Goal: Information Seeking & Learning: Stay updated

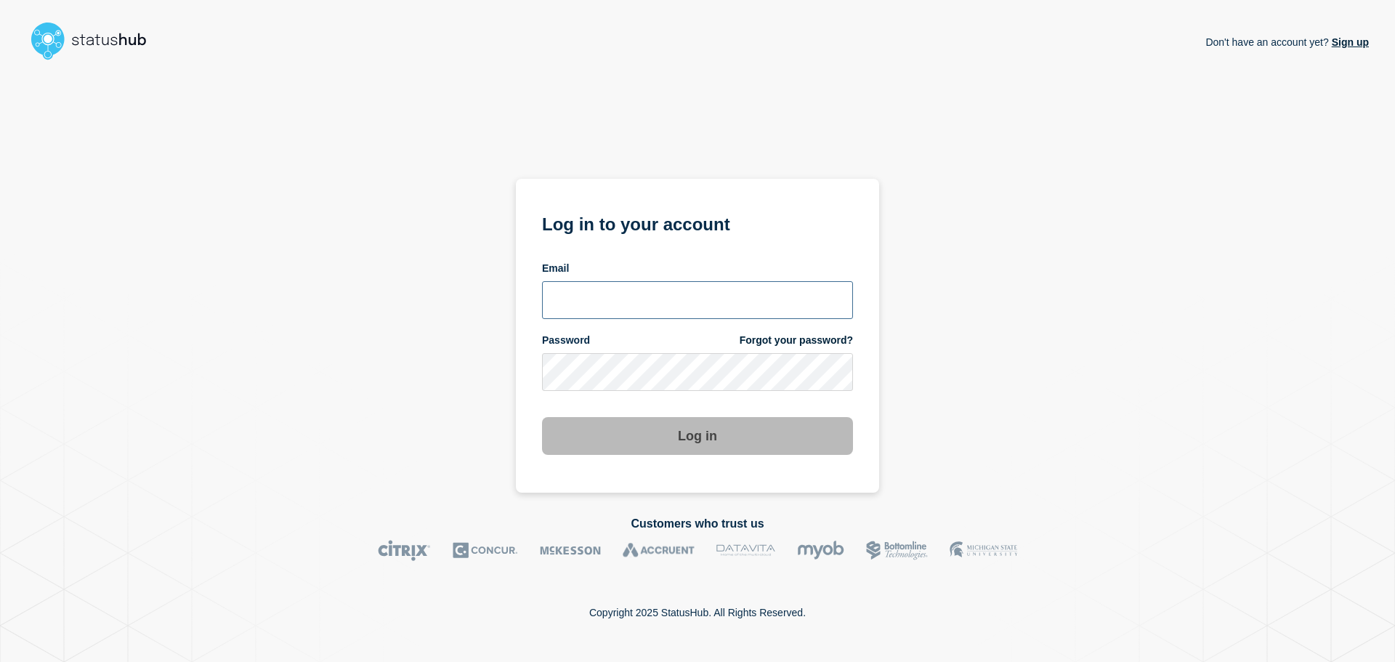
type input "xandra.martens@conexon.us"
click at [709, 424] on button "Log in" at bounding box center [697, 436] width 311 height 38
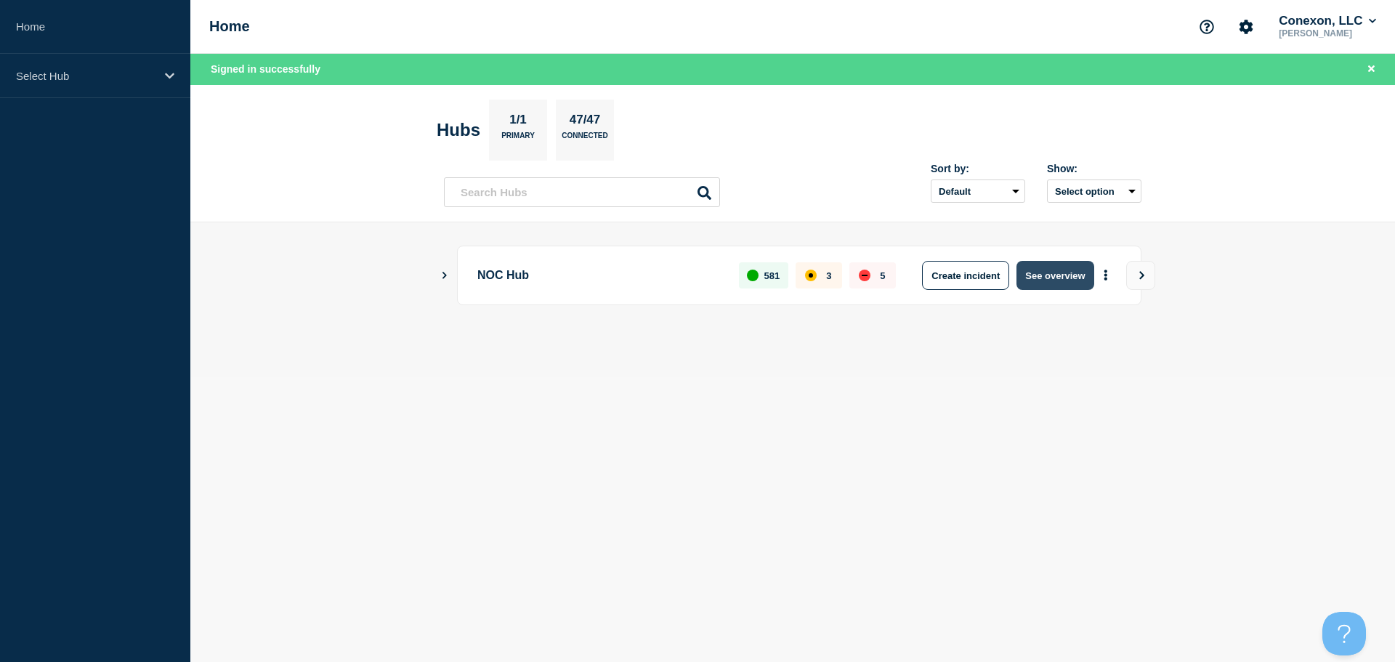
click at [1051, 276] on button "See overview" at bounding box center [1054, 275] width 77 height 29
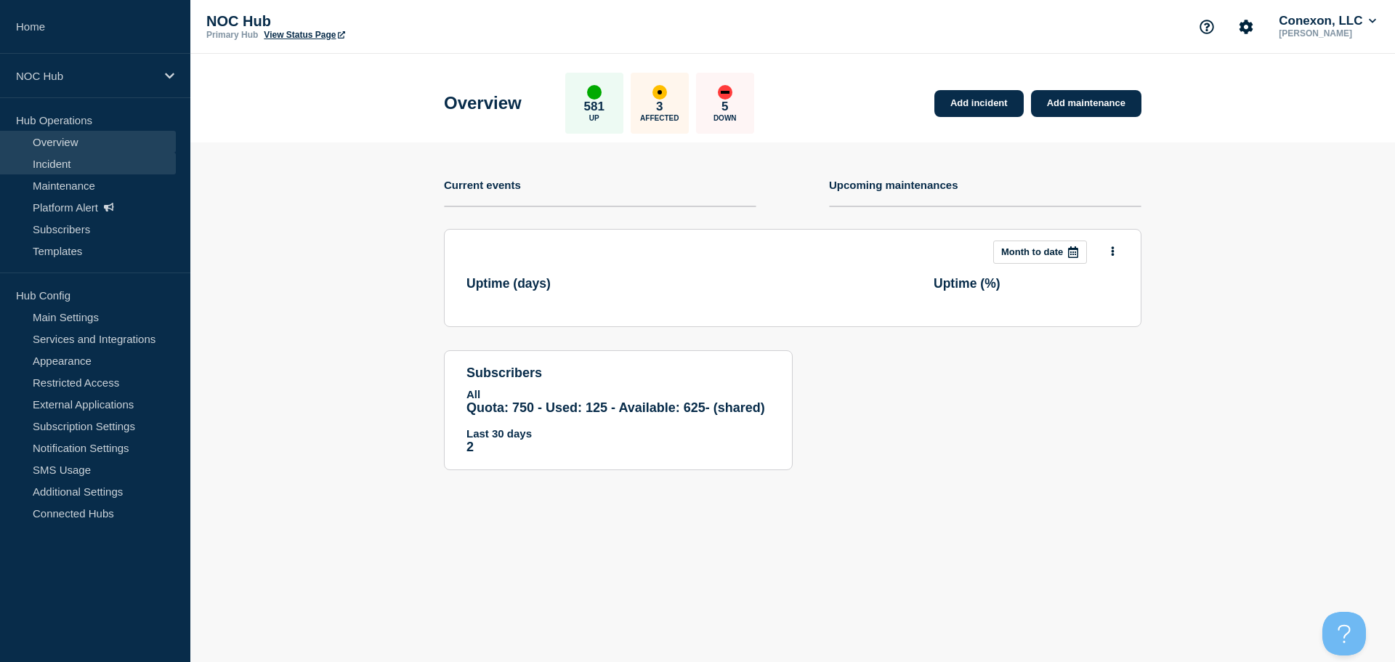
click at [35, 160] on link "Incident" at bounding box center [88, 164] width 176 height 22
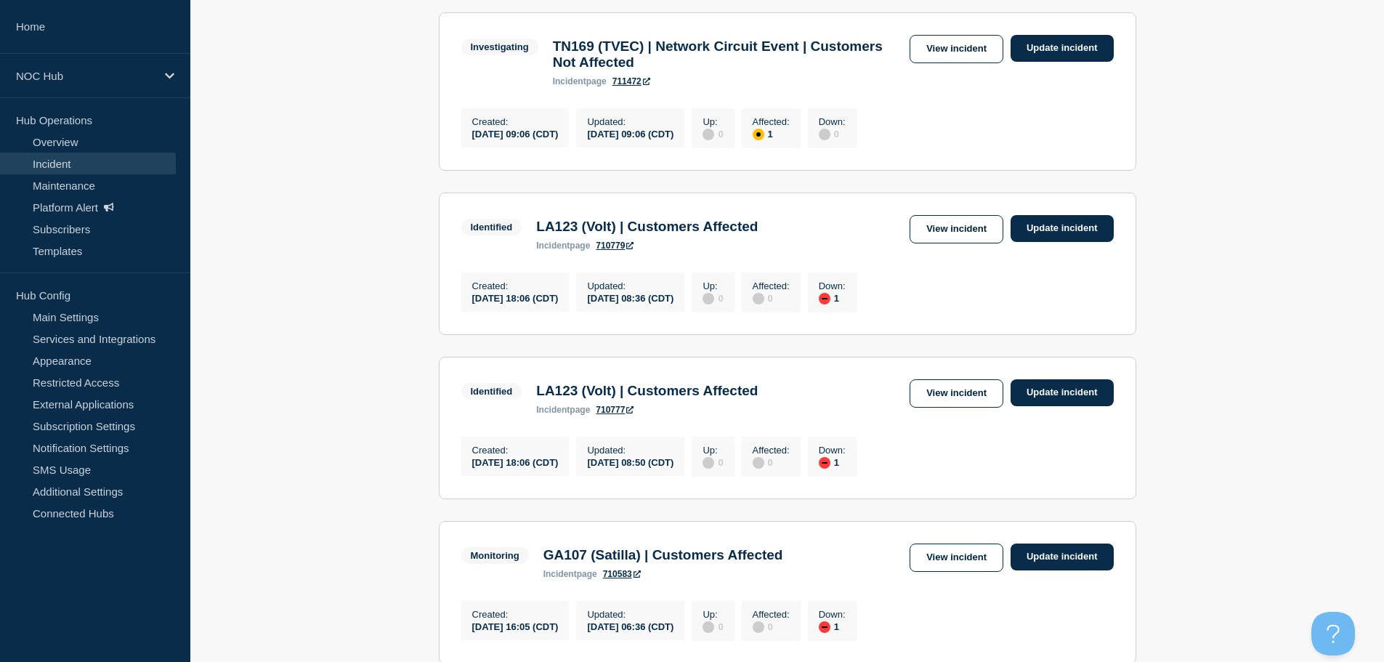
scroll to position [1055, 0]
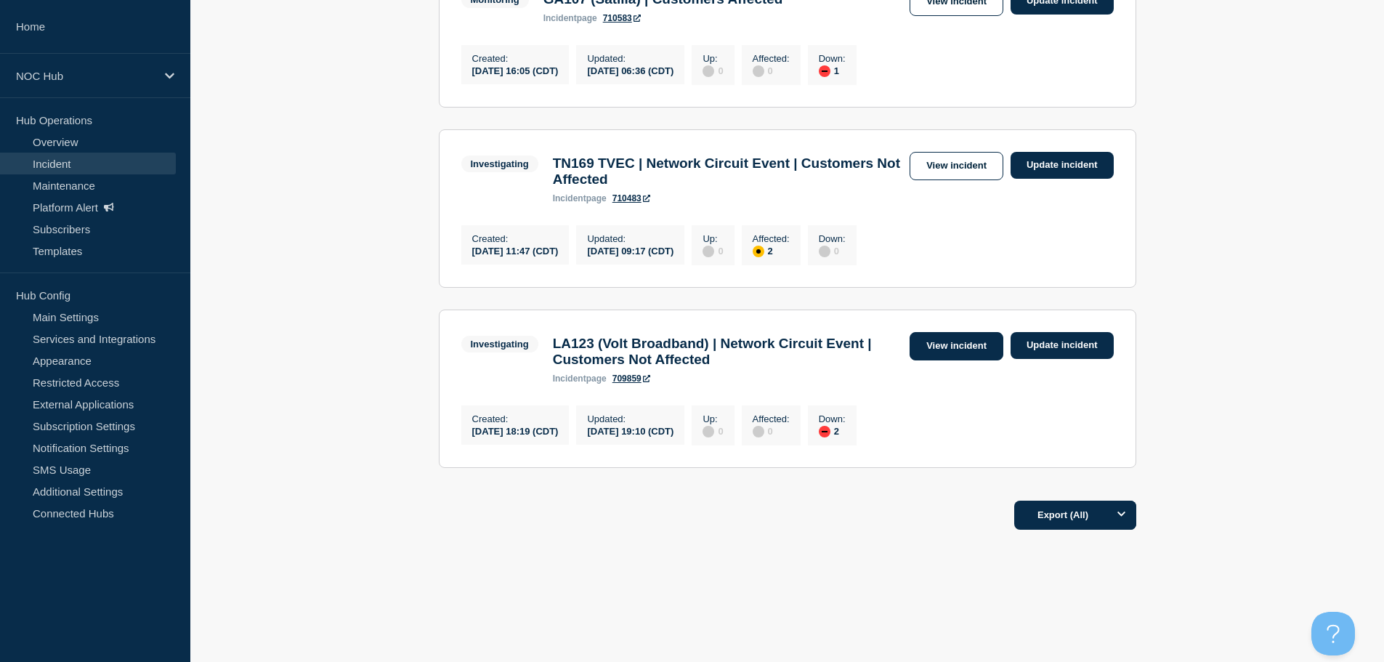
click at [960, 334] on link "View incident" at bounding box center [957, 346] width 94 height 28
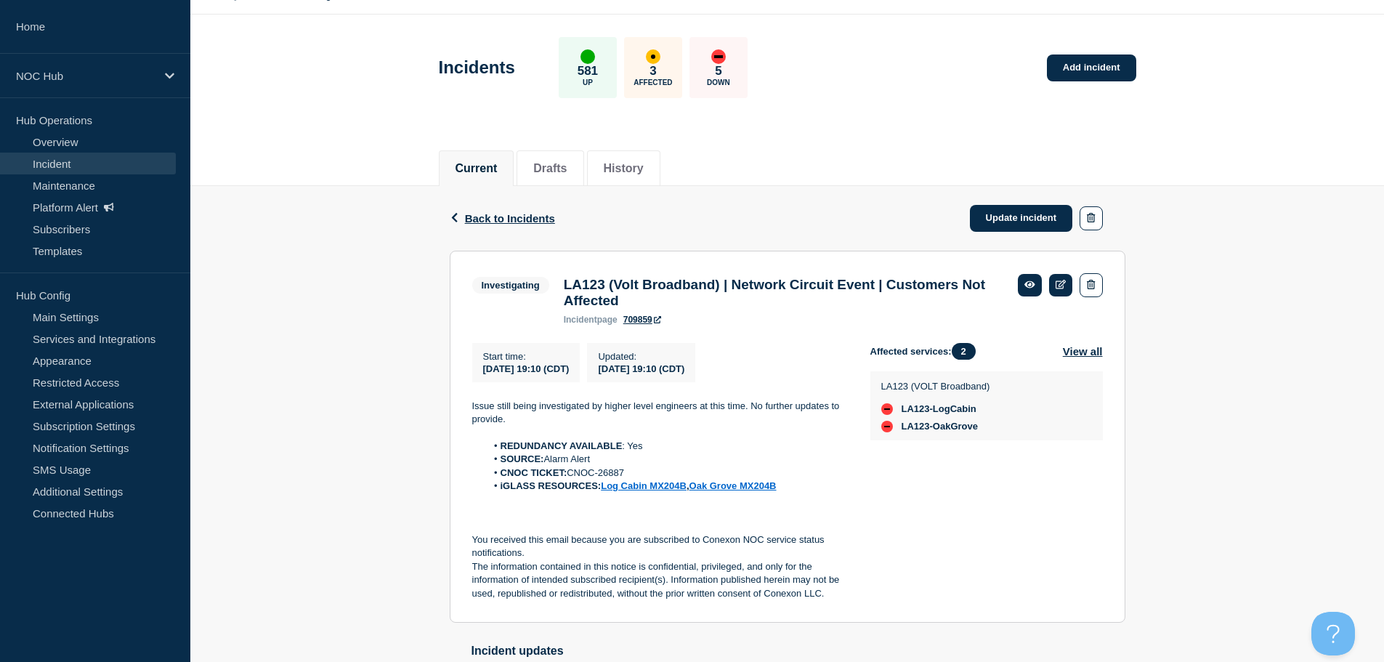
scroll to position [73, 0]
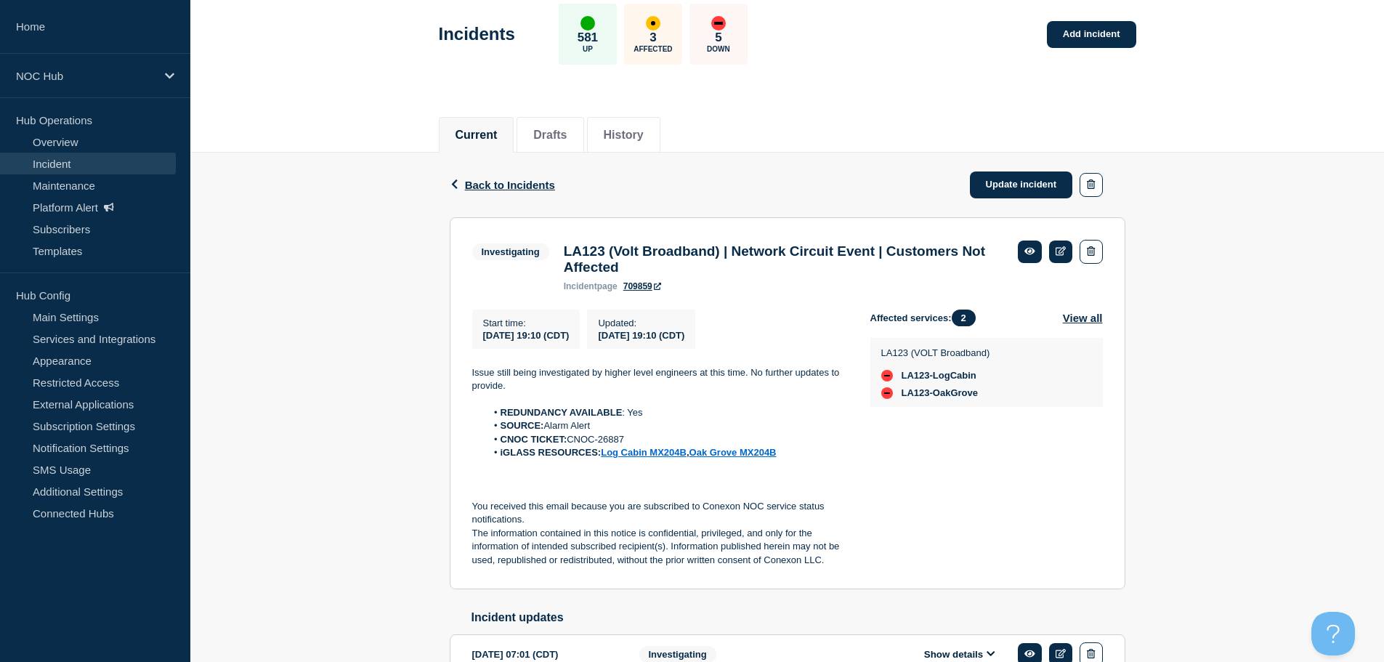
click at [610, 443] on li "CNOC TICKET: CNOC-26887" at bounding box center [666, 439] width 361 height 13
copy li "26887"
click at [636, 419] on li "REDUNDANCY AVAILABLE : Yes" at bounding box center [666, 412] width 361 height 13
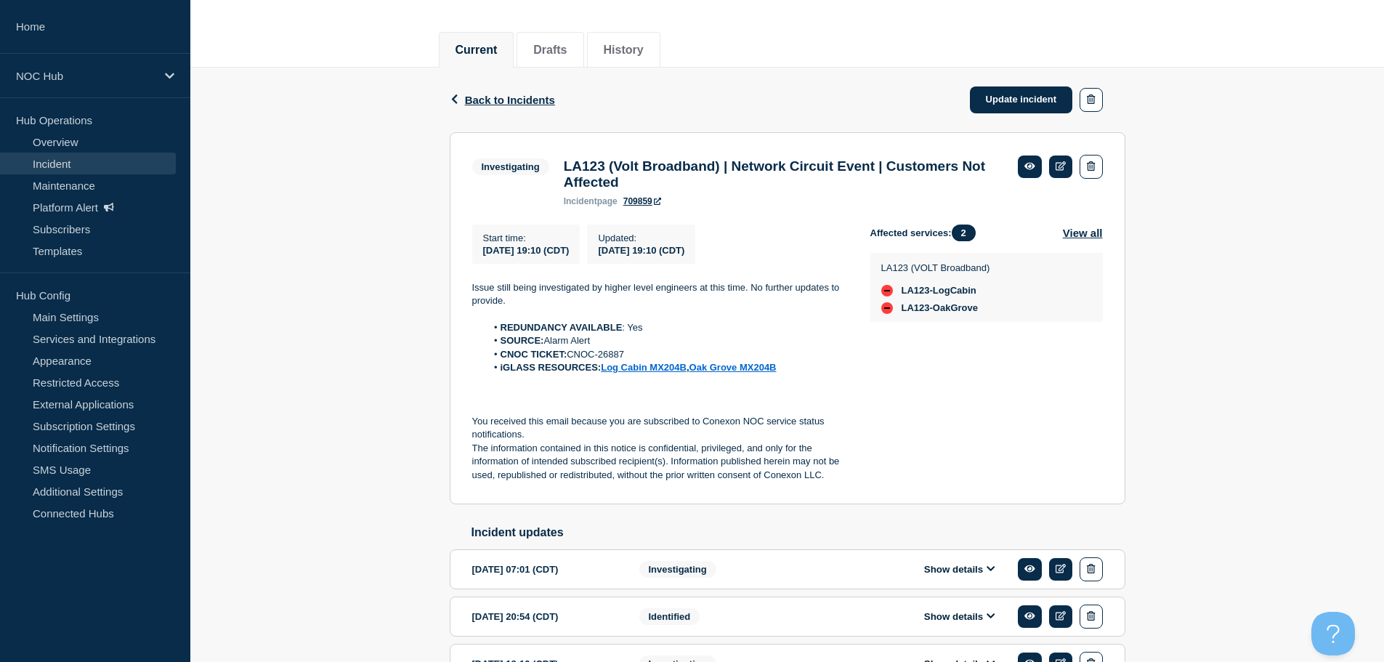
scroll to position [260, 0]
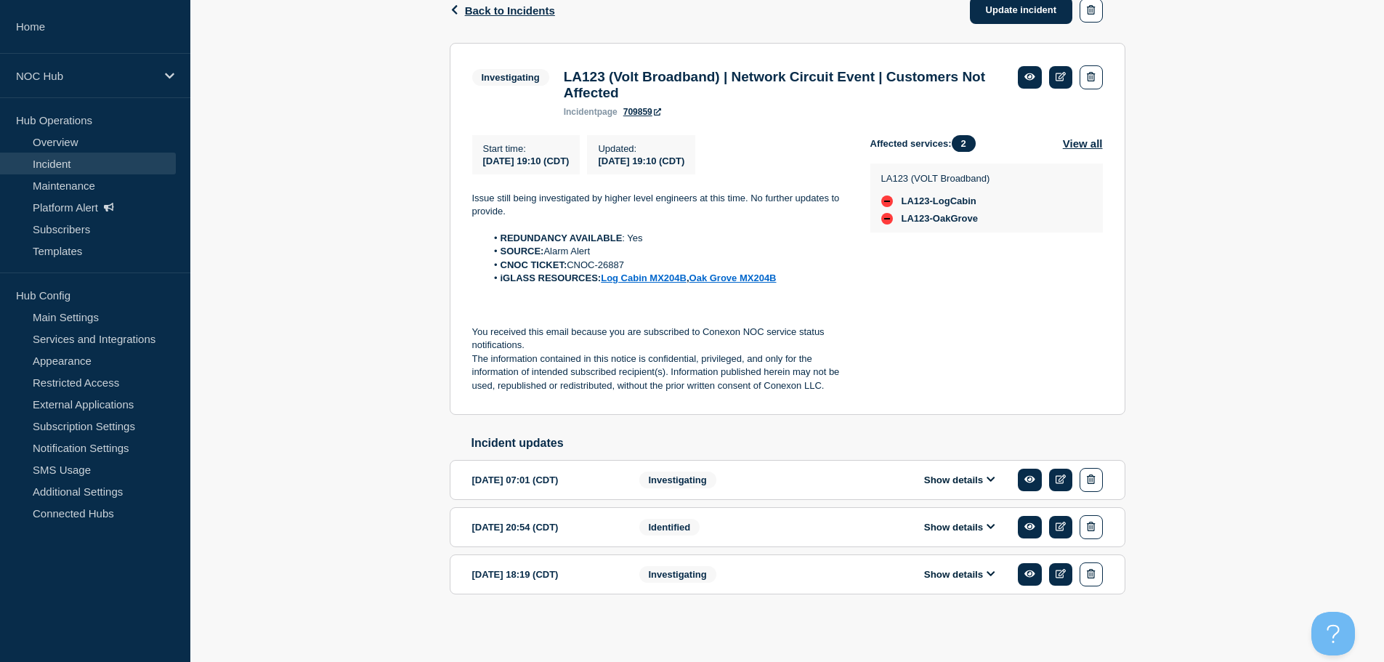
click at [924, 577] on button "Show details" at bounding box center [960, 574] width 80 height 12
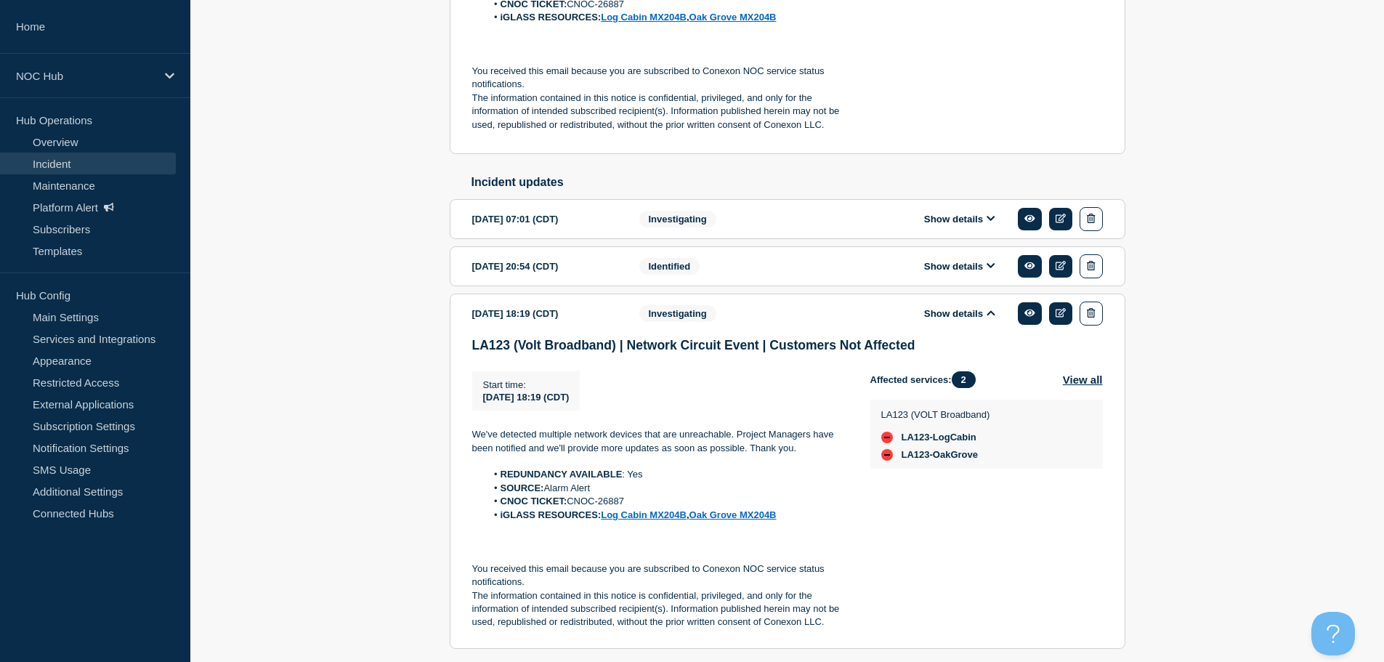
scroll to position [578, 0]
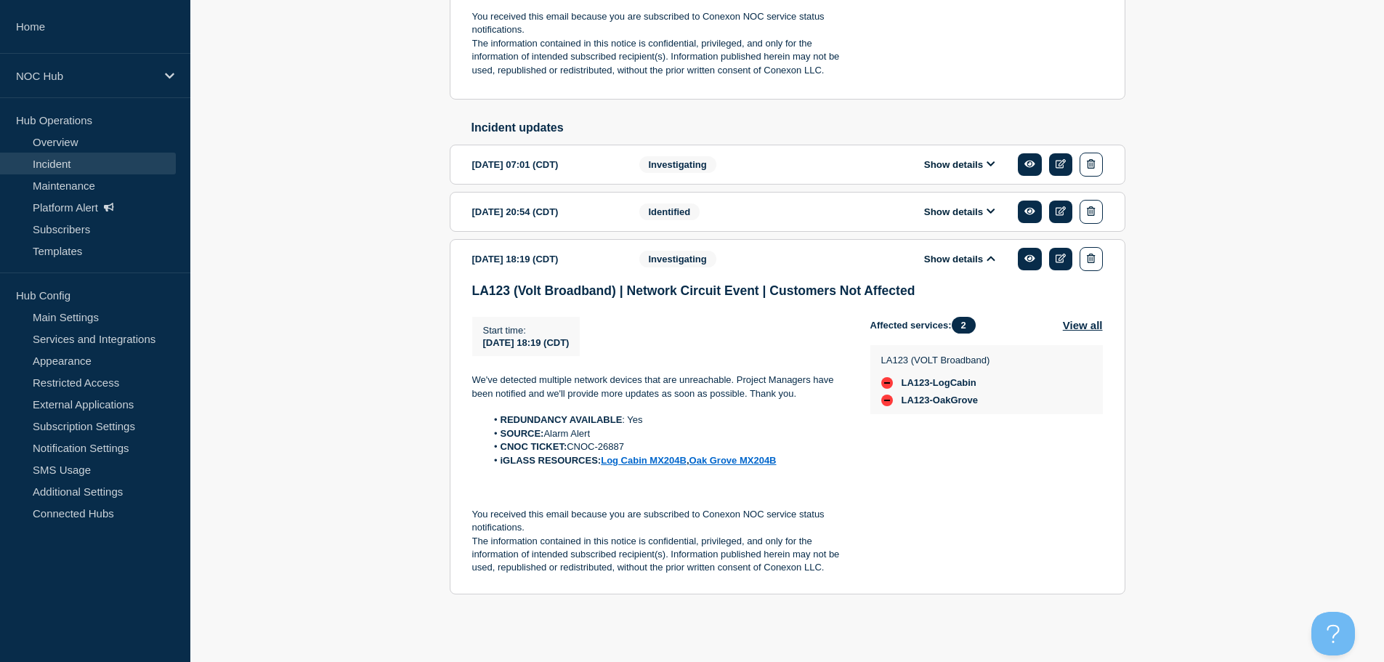
click at [962, 220] on div "Show details" at bounding box center [970, 212] width 265 height 24
click at [974, 212] on button "Show details" at bounding box center [960, 212] width 80 height 12
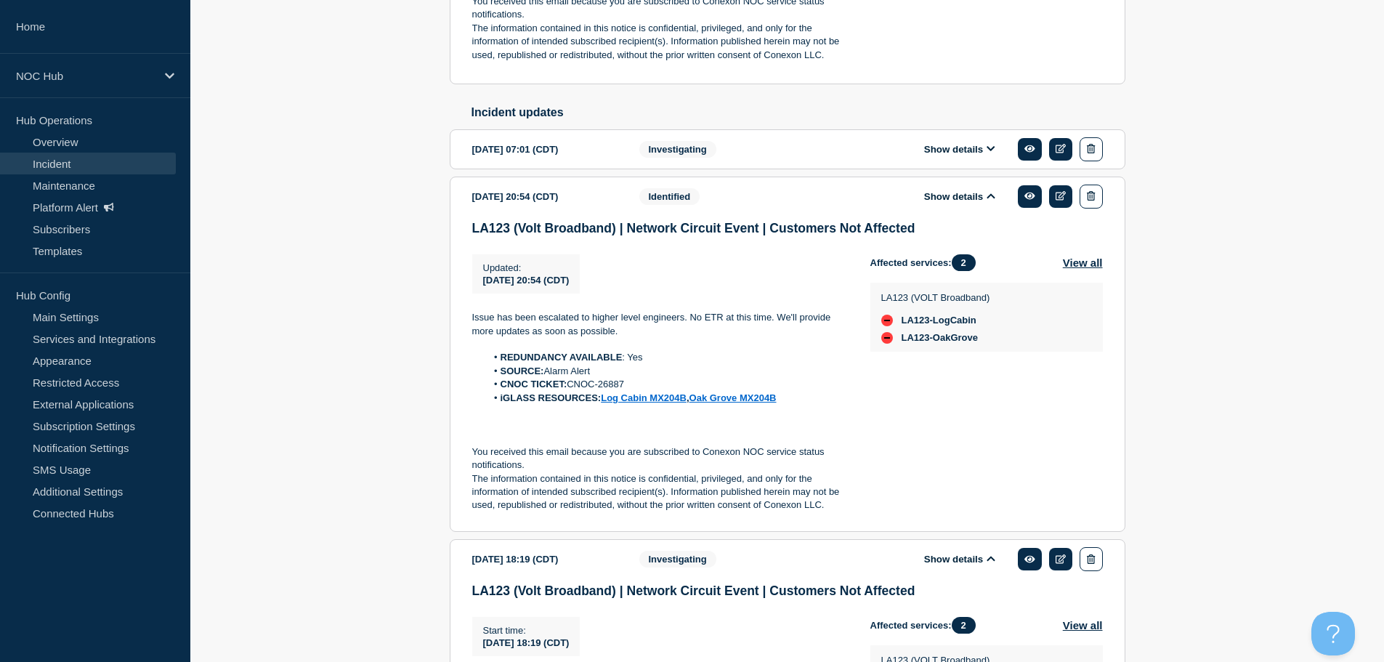
click at [958, 155] on button "Show details" at bounding box center [960, 149] width 80 height 12
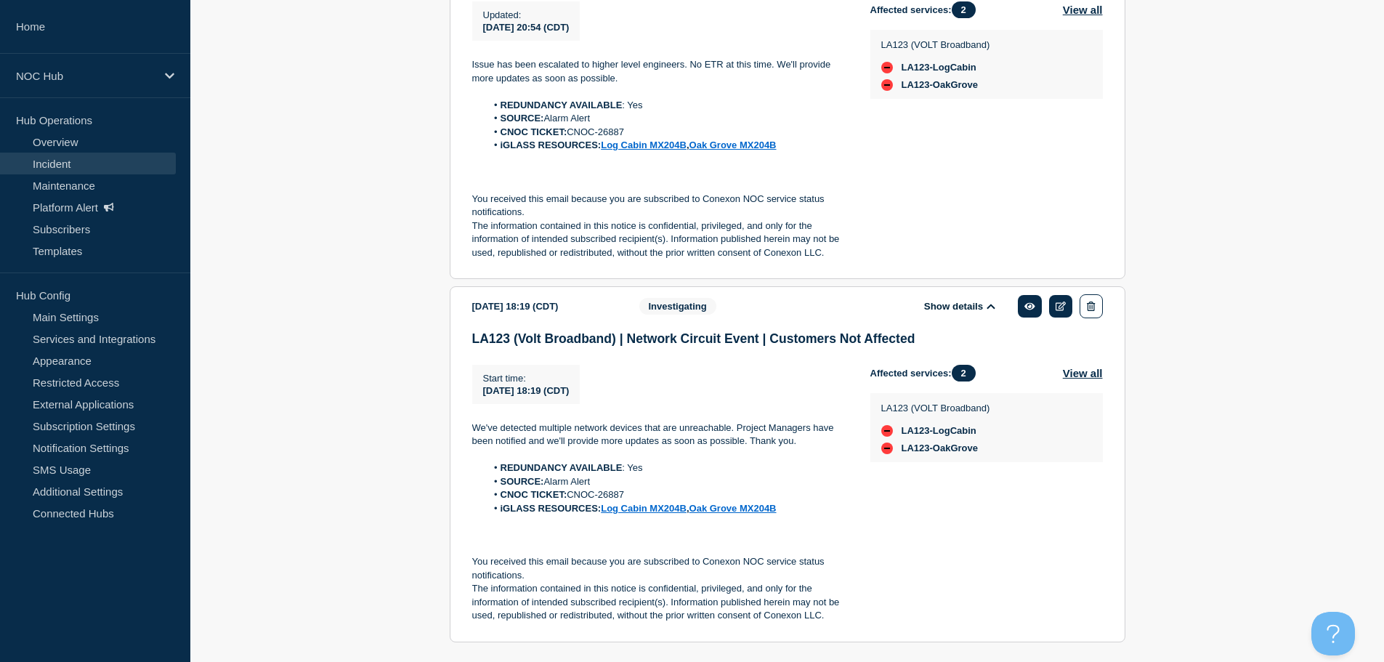
scroll to position [1159, 0]
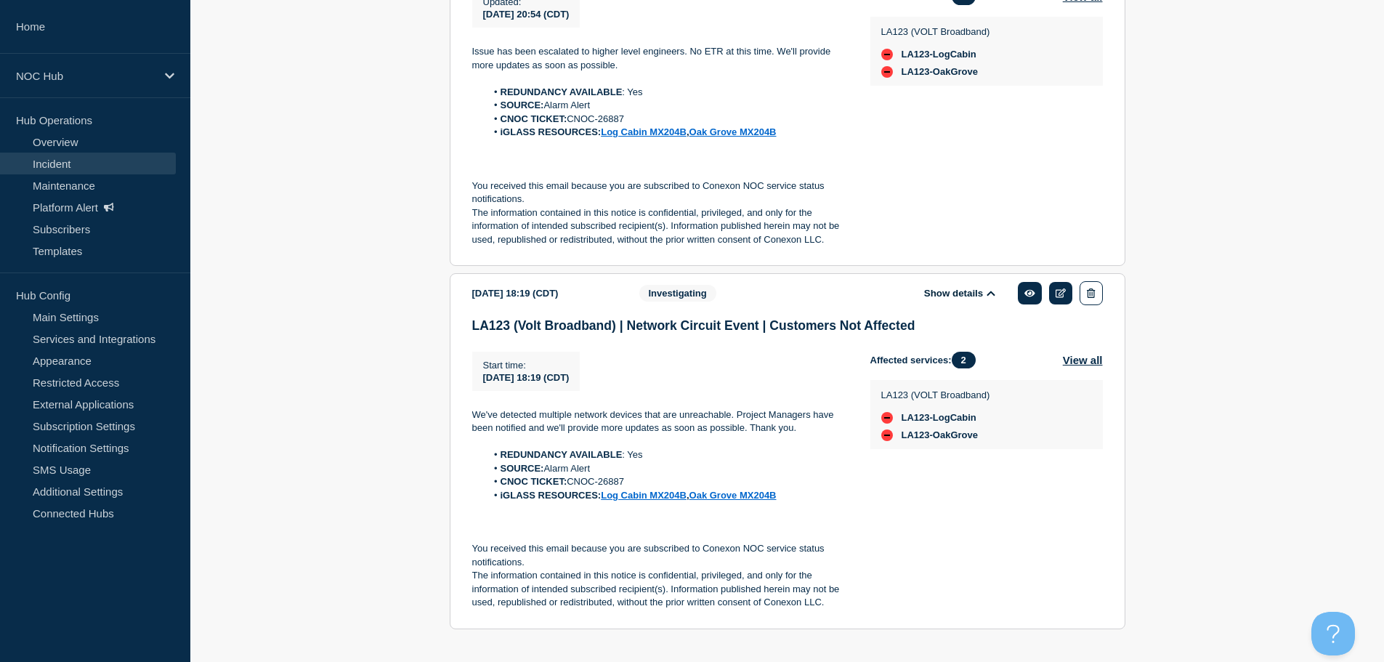
click at [955, 302] on div "Show details" at bounding box center [970, 293] width 265 height 24
click at [958, 299] on button "Show details" at bounding box center [960, 293] width 80 height 12
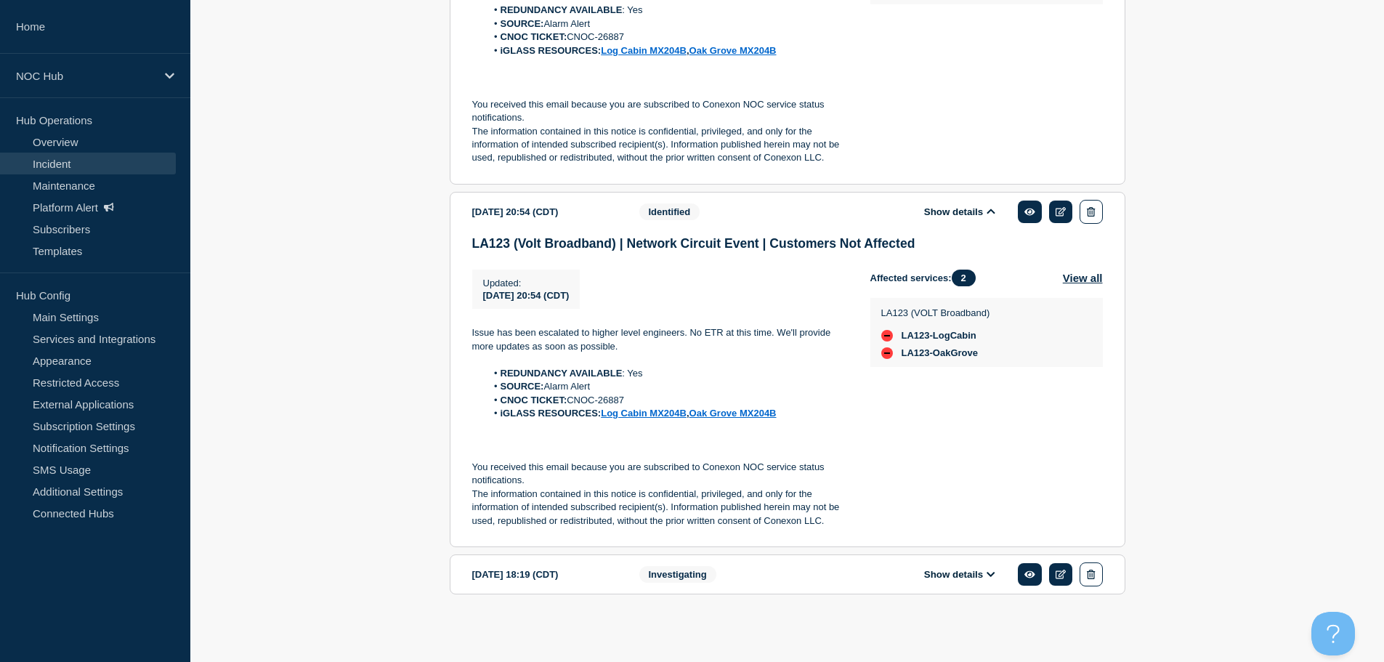
click at [969, 210] on button "Show details" at bounding box center [960, 212] width 80 height 12
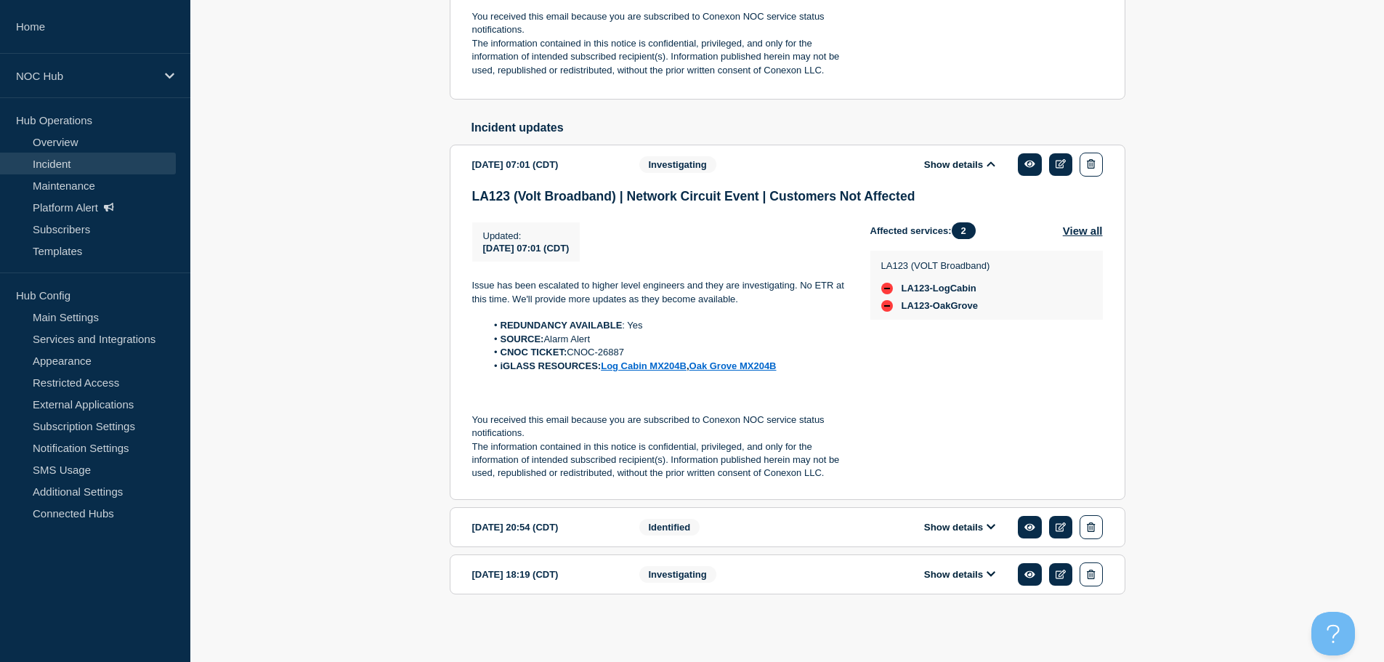
drag, startPoint x: 429, startPoint y: 187, endPoint x: 389, endPoint y: 181, distance: 40.5
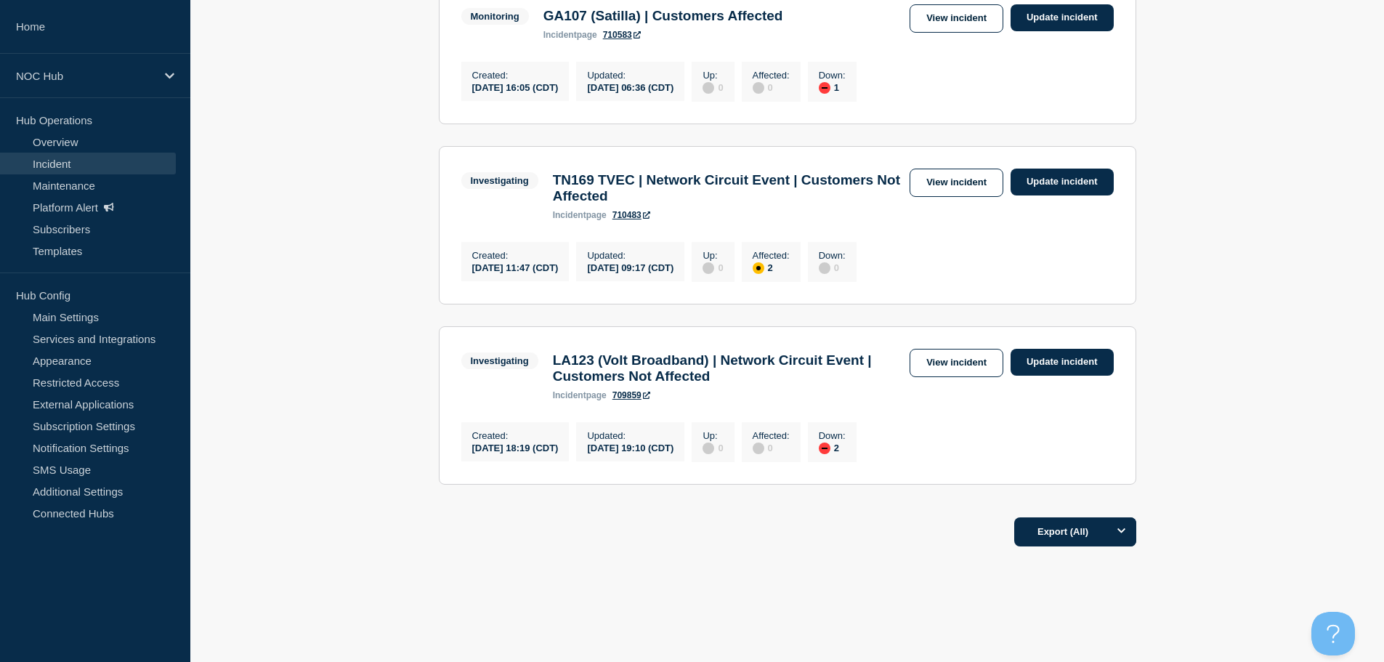
scroll to position [1017, 0]
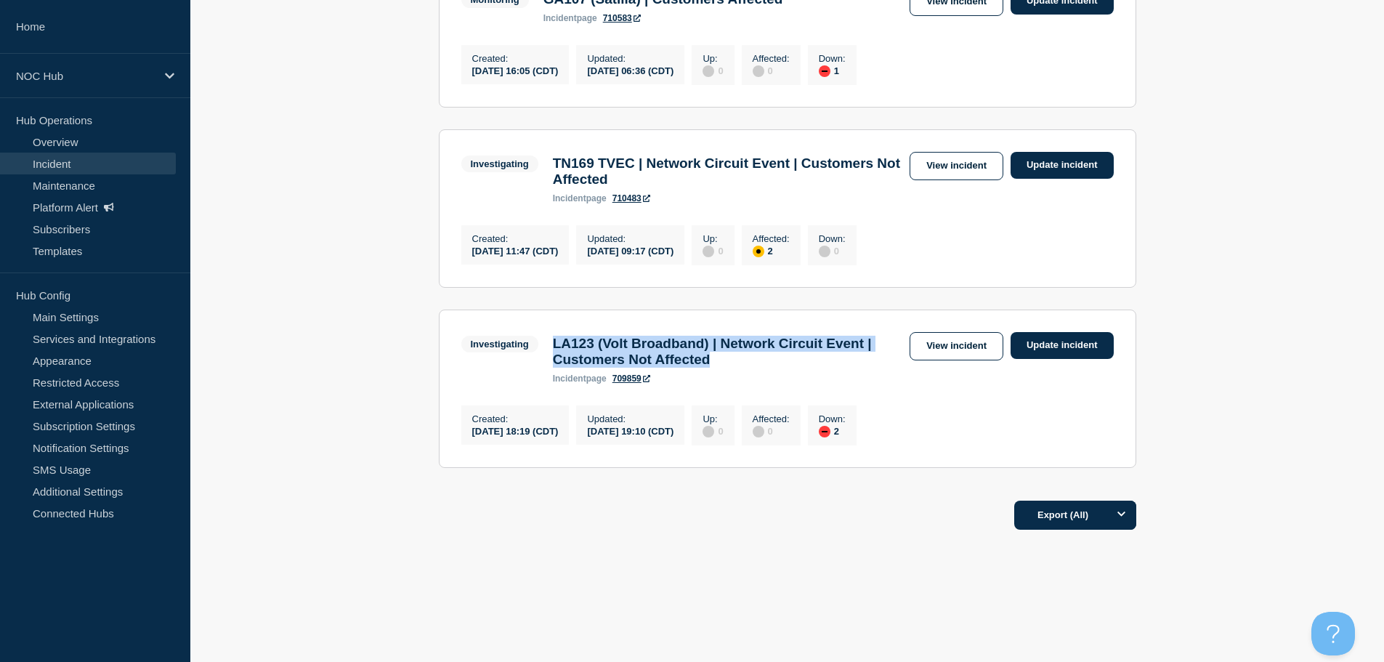
drag, startPoint x: 812, startPoint y: 393, endPoint x: 549, endPoint y: 361, distance: 264.9
click at [549, 361] on div "Investigating LA123 (Volt Broadband) | Network Circuit Event | Customers Not Af…" at bounding box center [685, 358] width 449 height 52
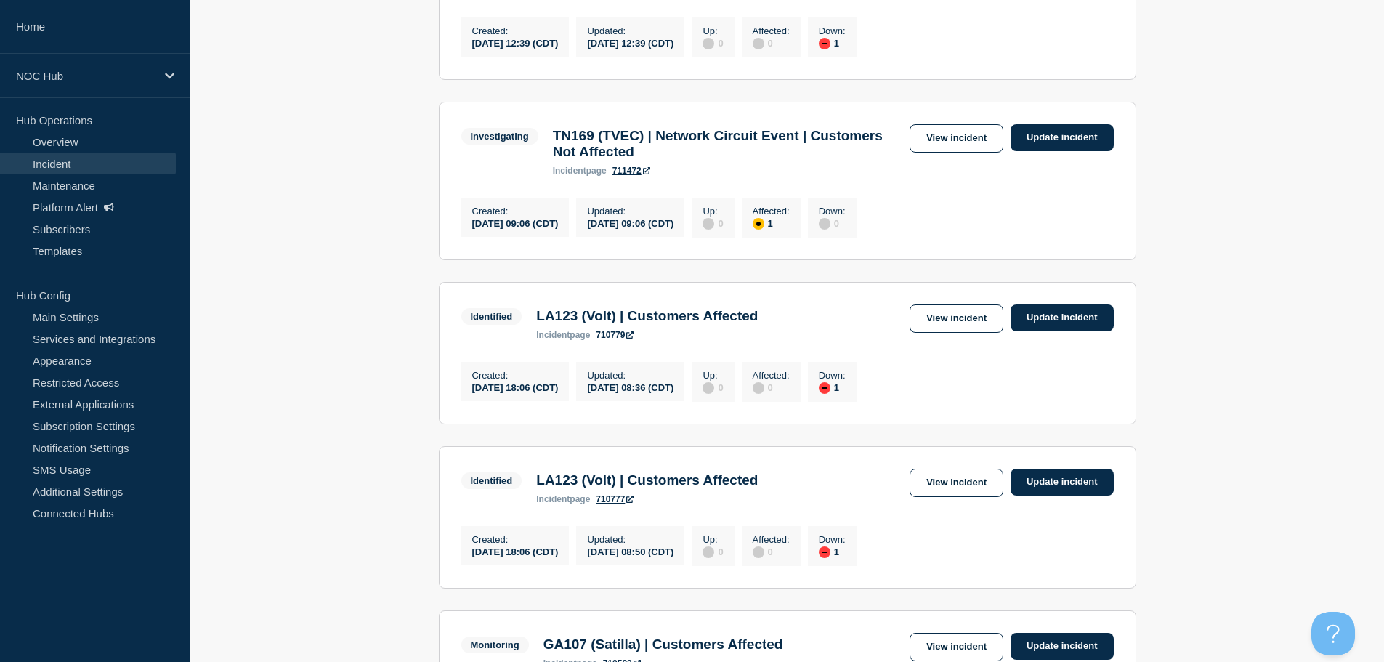
scroll to position [436, 0]
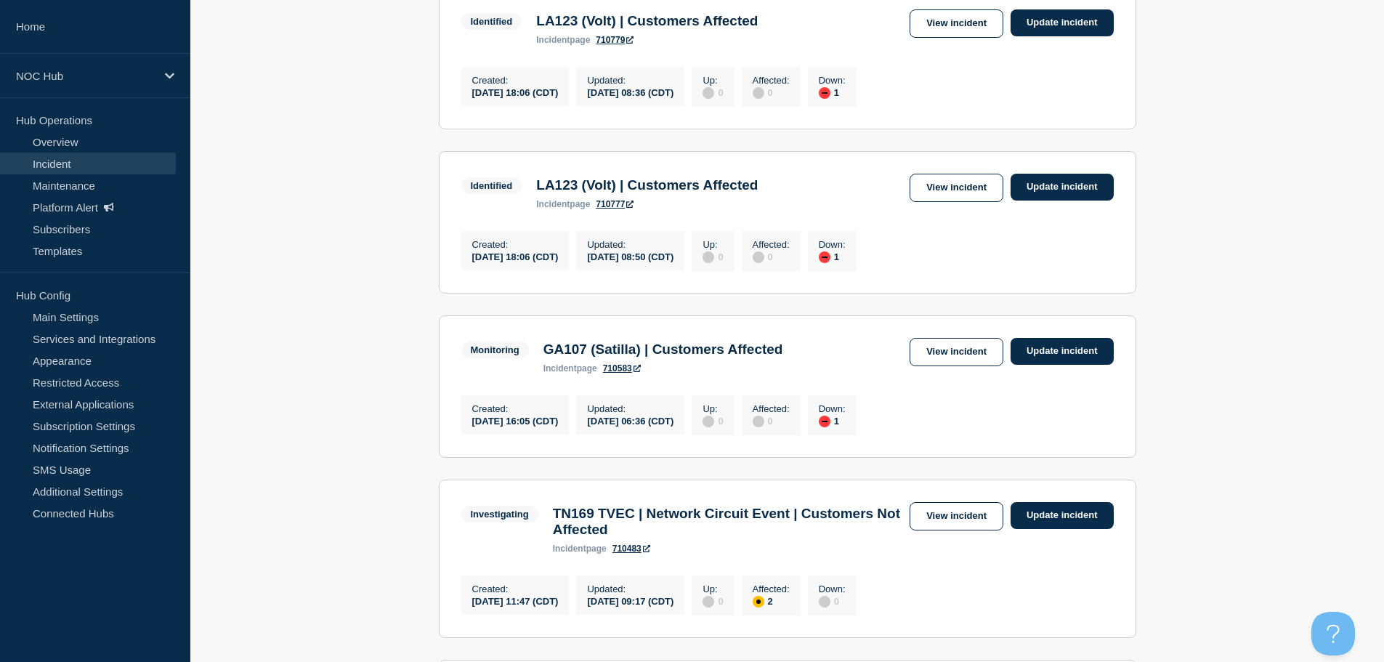
scroll to position [654, 0]
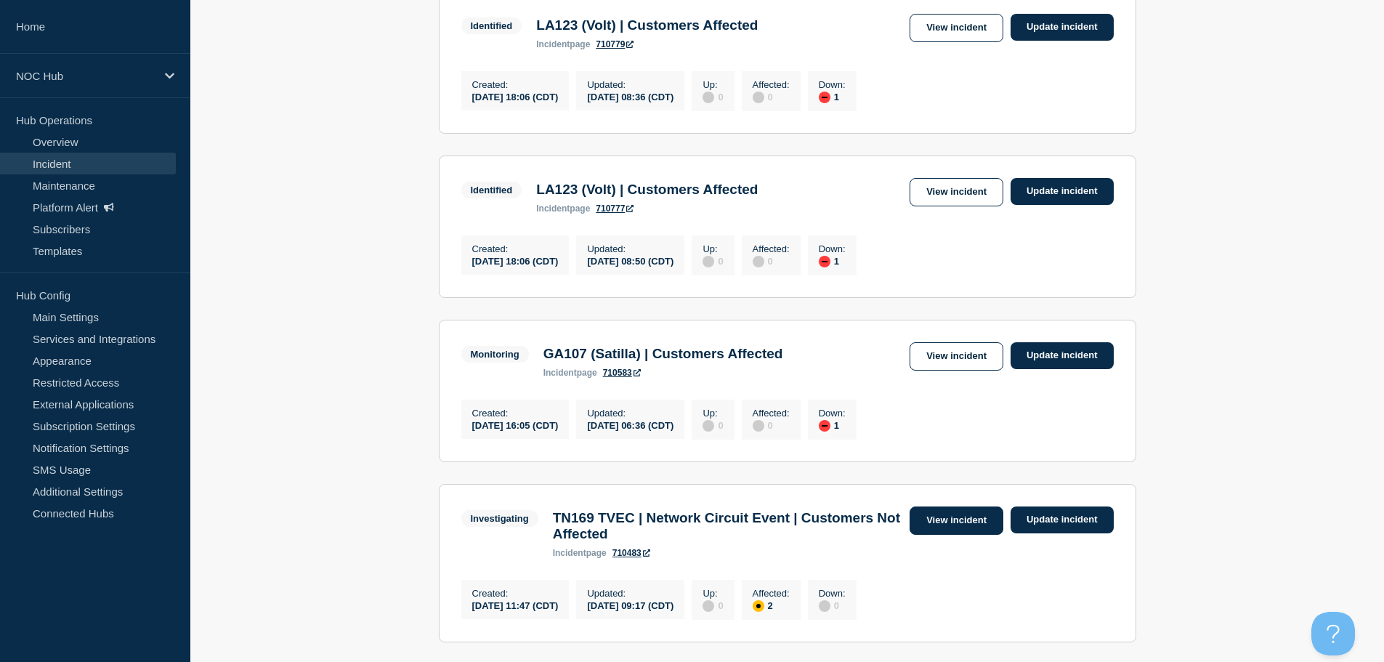
click at [963, 535] on link "View incident" at bounding box center [957, 520] width 94 height 28
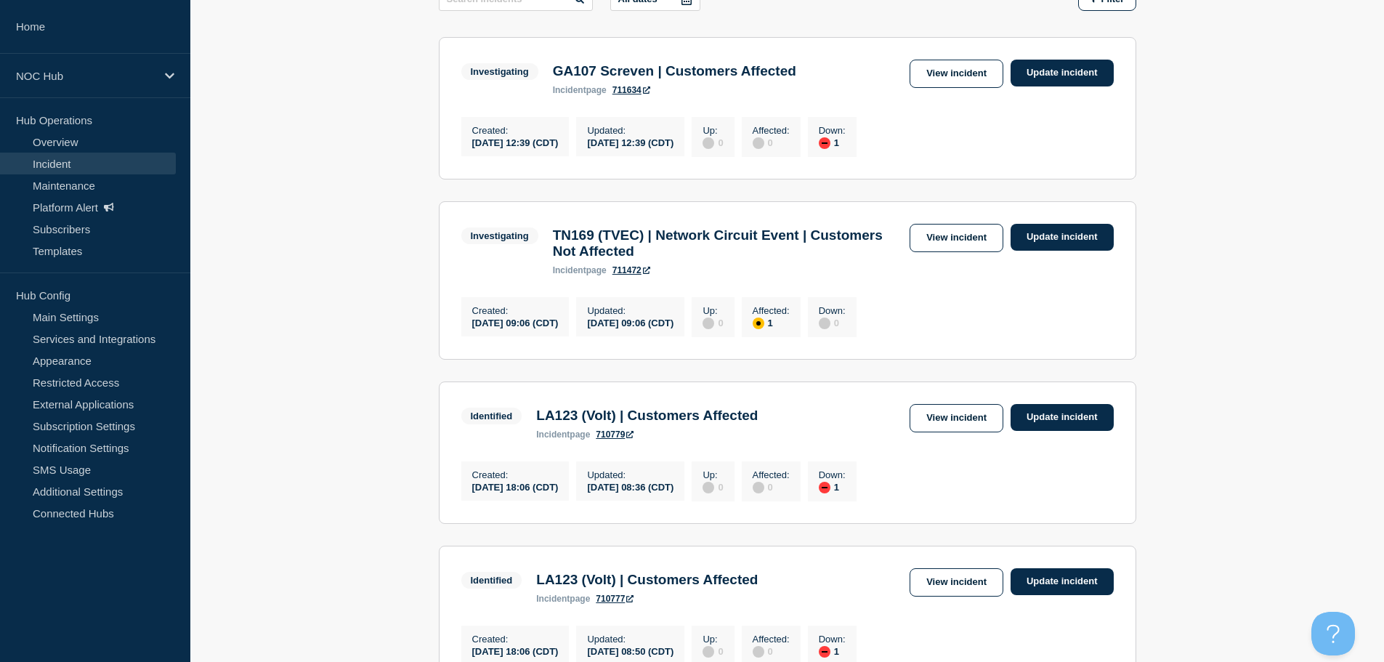
scroll to position [256, 0]
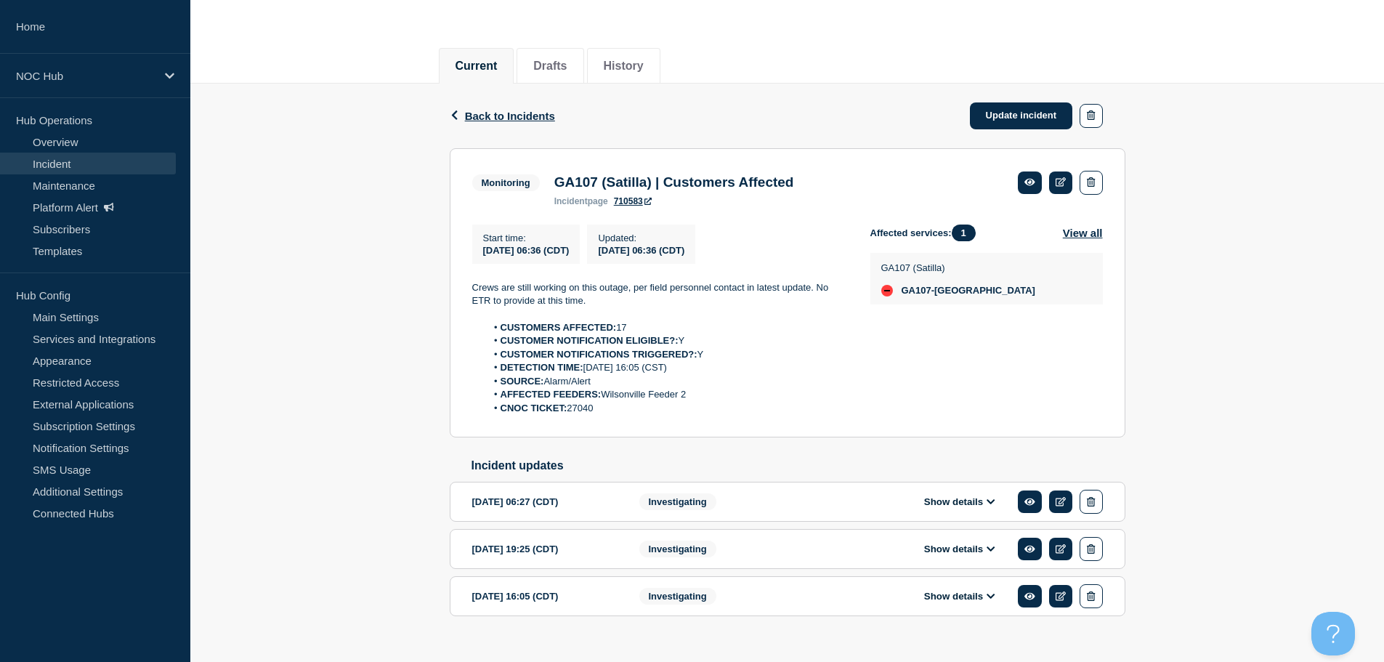
scroll to position [145, 0]
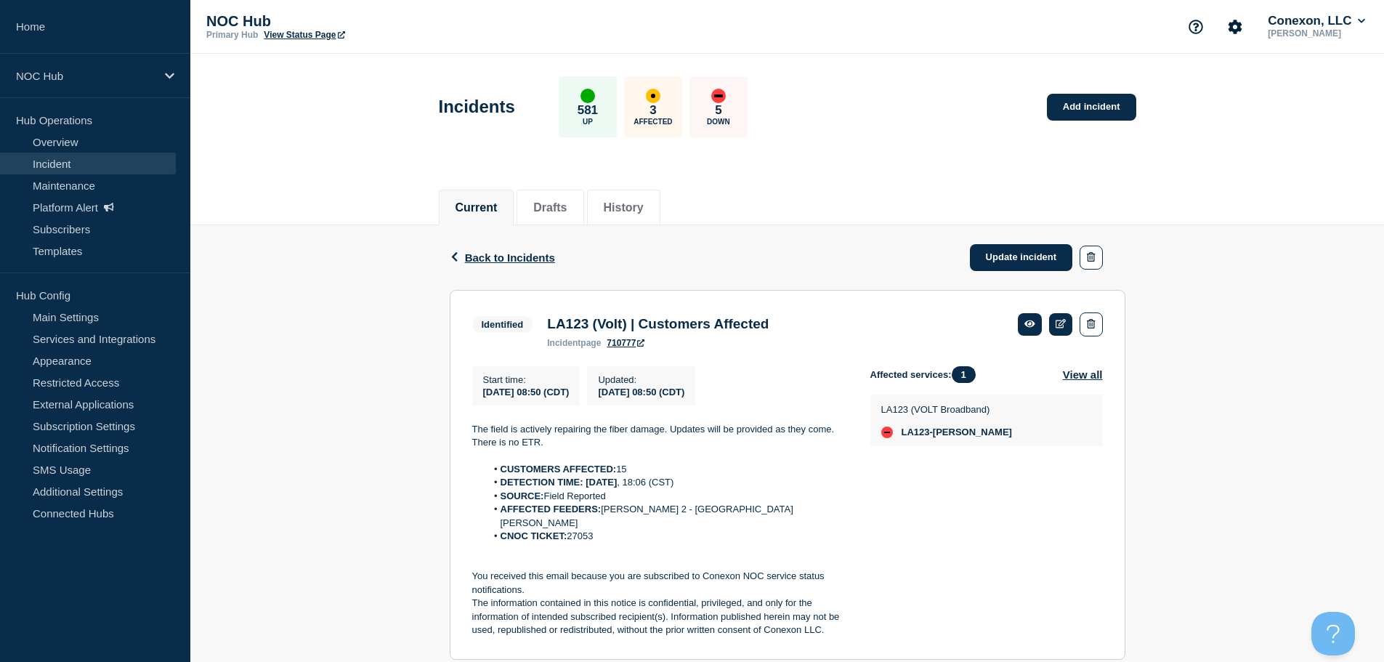
scroll to position [73, 0]
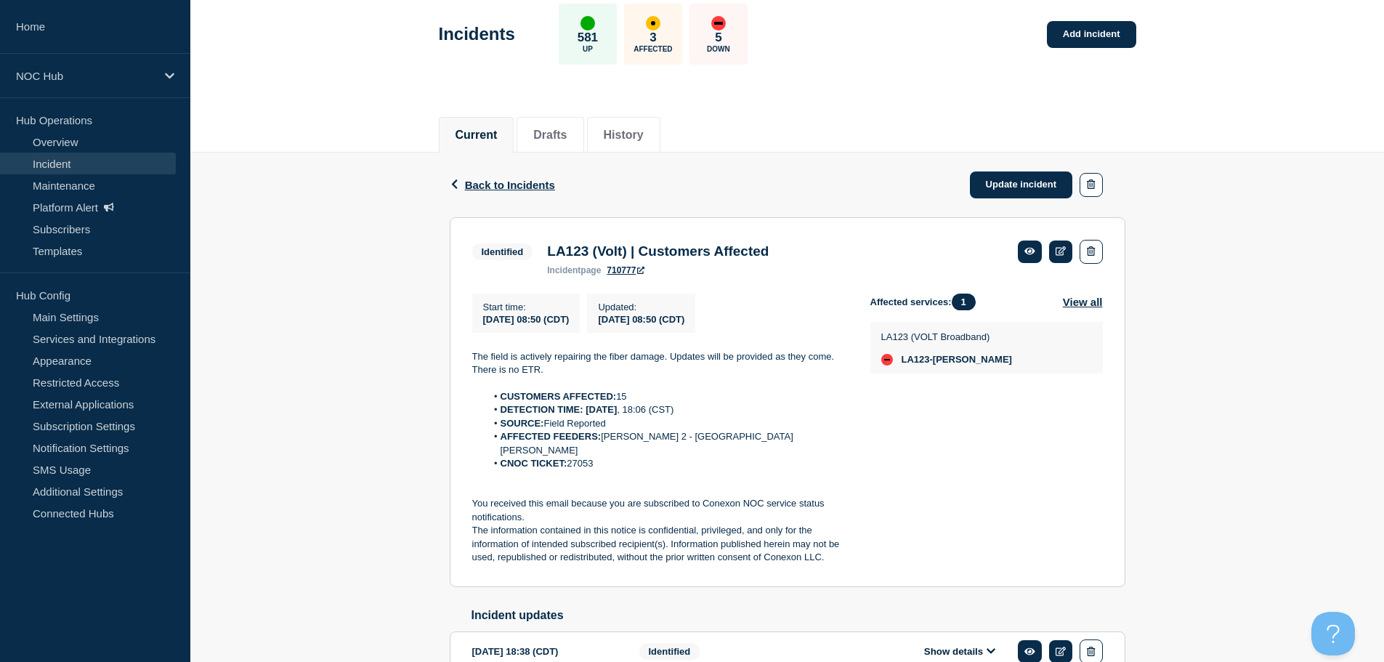
drag, startPoint x: 466, startPoint y: 361, endPoint x: 585, endPoint y: 375, distance: 119.9
click at [585, 375] on section "Identified LA123 (Volt) | Customers Affected incident page 710777 Start time : …" at bounding box center [788, 402] width 676 height 370
click at [647, 377] on p "The field is actively repairing the fiber damage. Updates will be provided as t…" at bounding box center [659, 363] width 375 height 27
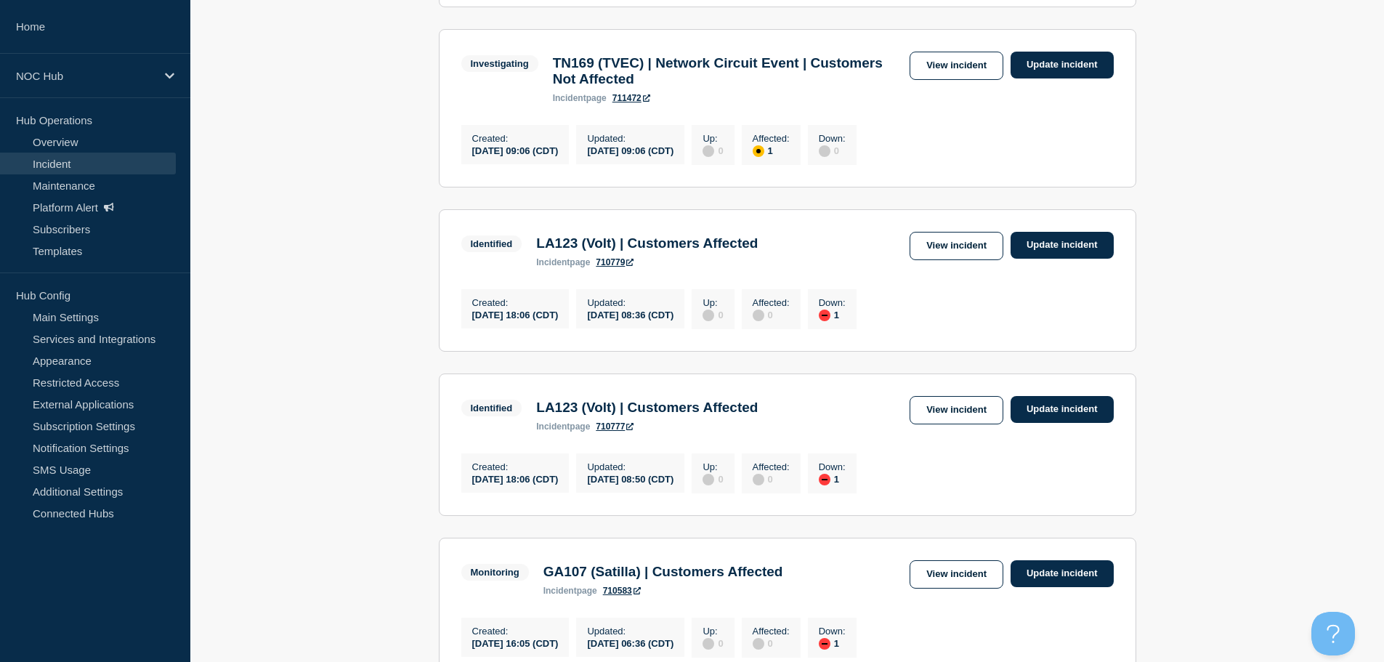
scroll to position [509, 0]
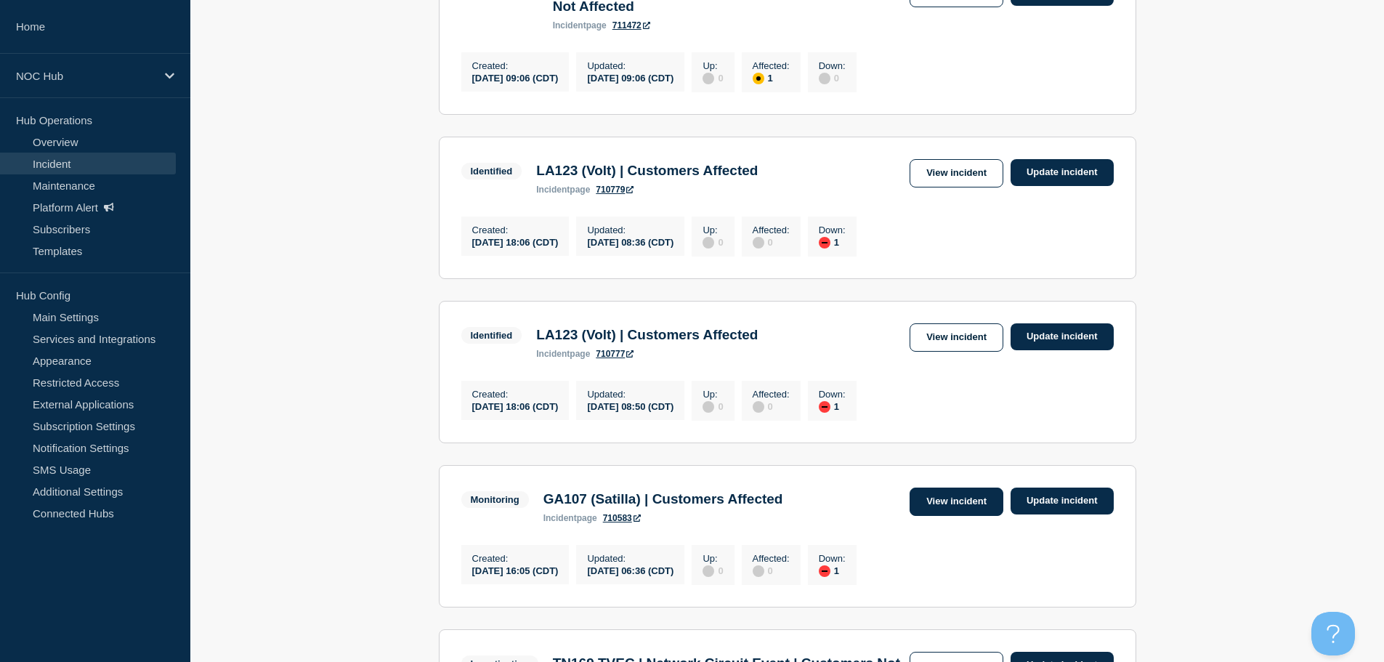
click at [956, 516] on link "View incident" at bounding box center [957, 501] width 94 height 28
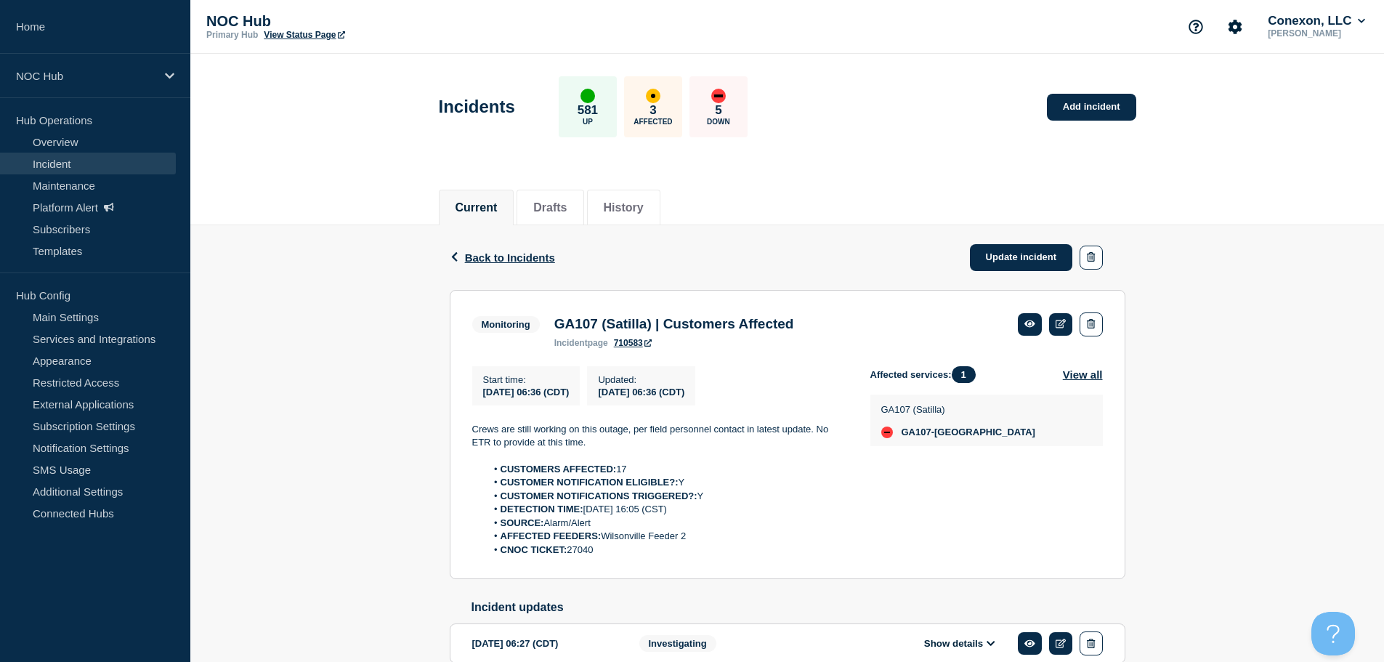
click at [579, 554] on li "CNOC TICKET: 27040" at bounding box center [666, 549] width 361 height 13
copy li "27040"
click at [498, 248] on div "Back Back to Incidents Update incident" at bounding box center [788, 257] width 676 height 65
click at [502, 261] on span "Back to Incidents" at bounding box center [510, 257] width 90 height 12
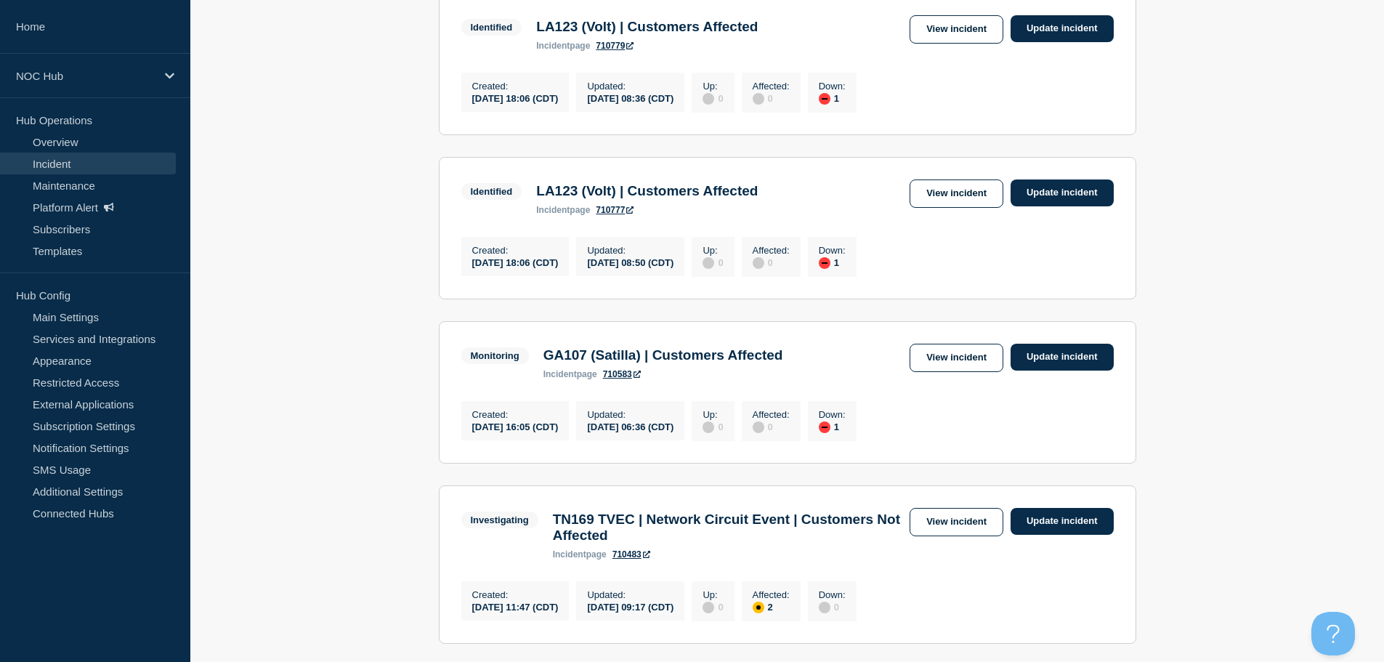
scroll to position [654, 0]
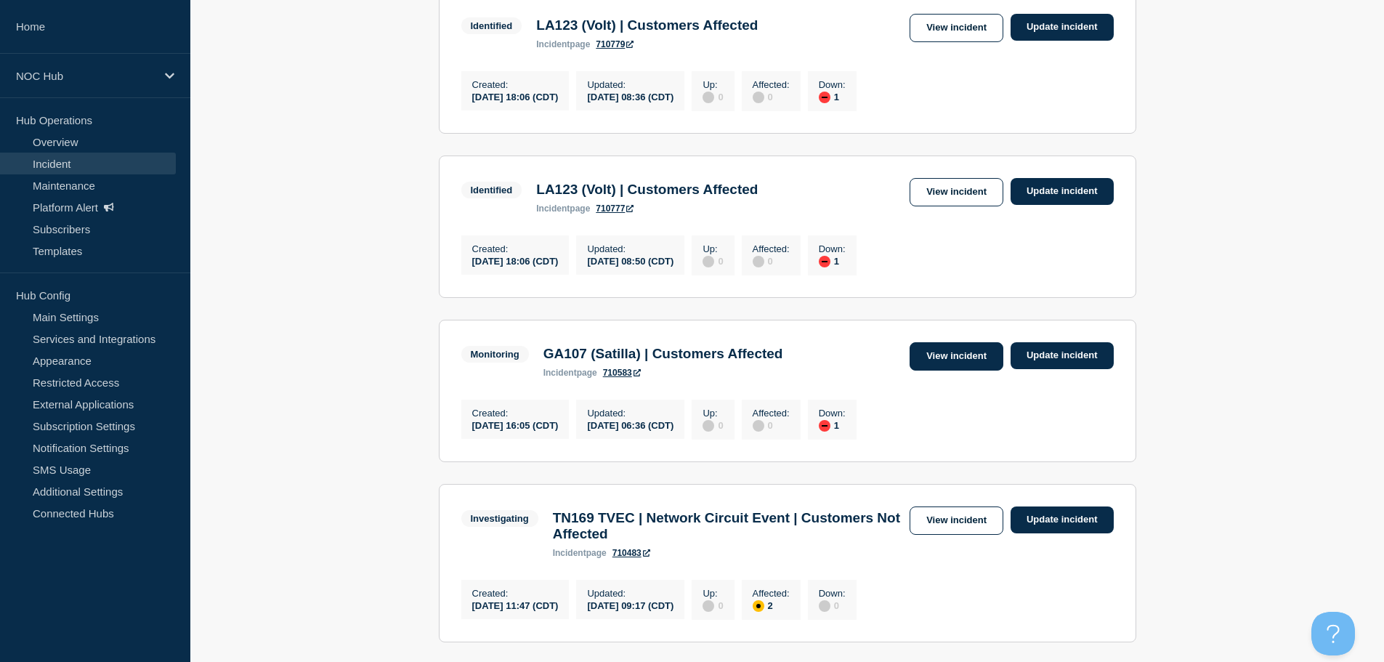
click at [932, 371] on link "View incident" at bounding box center [957, 356] width 94 height 28
